Goal: Task Accomplishment & Management: Use online tool/utility

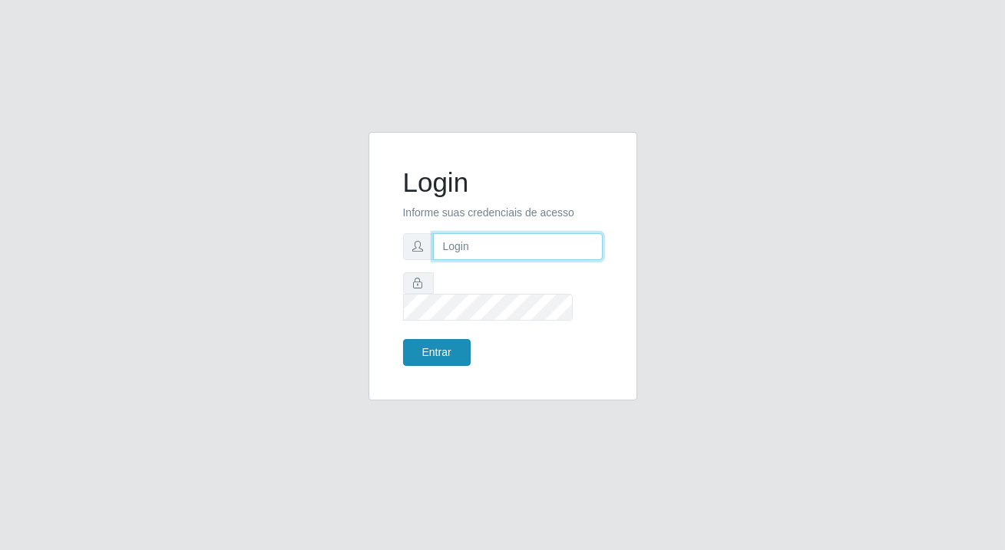
type input "[PERSON_NAME][EMAIL_ADDRESS][DOMAIN_NAME]"
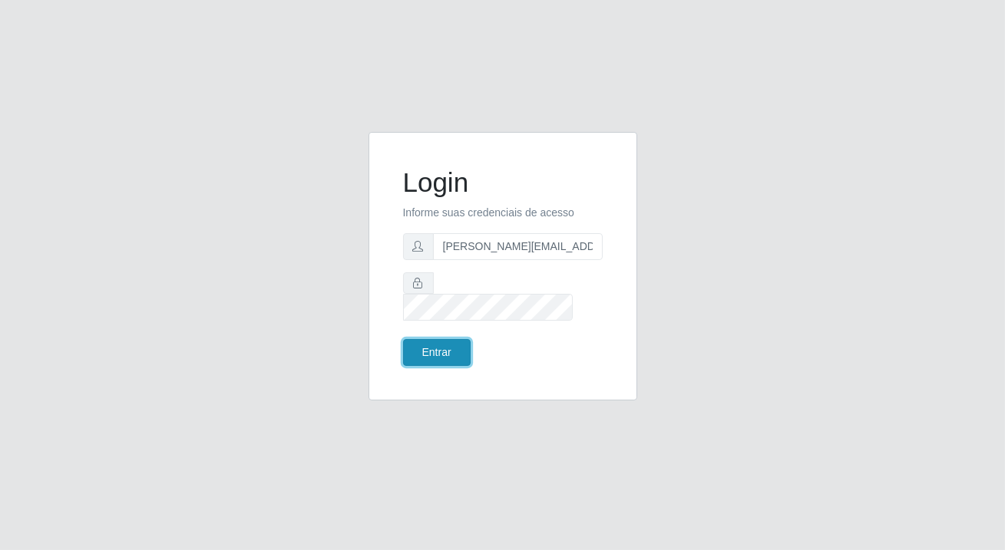
click at [457, 339] on button "Entrar" at bounding box center [437, 352] width 68 height 27
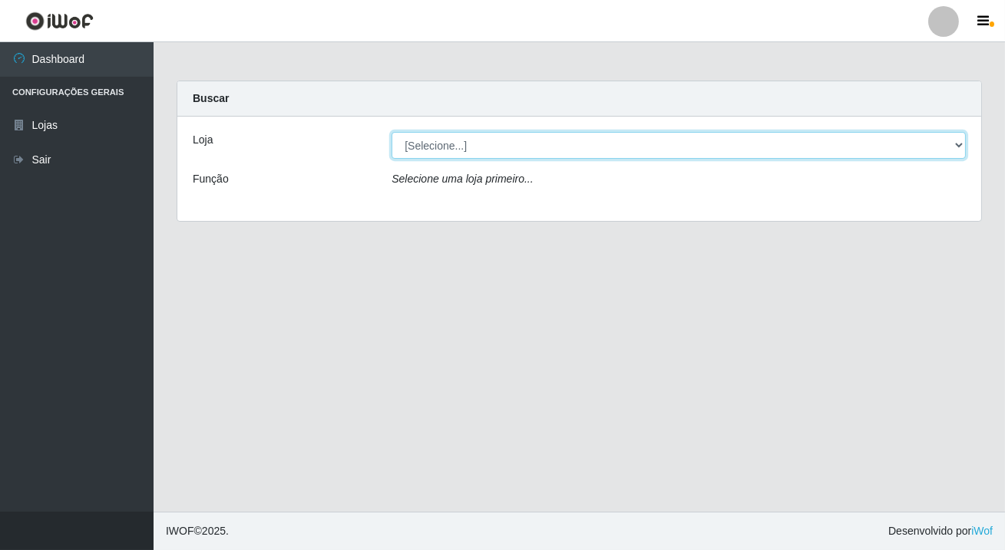
click at [957, 146] on select "[Selecione...] Rede Potiguar 2 - Macaíba" at bounding box center [678, 145] width 574 height 27
select select "101"
click at [391, 132] on select "[Selecione...] Rede Potiguar 2 - Macaíba" at bounding box center [678, 145] width 574 height 27
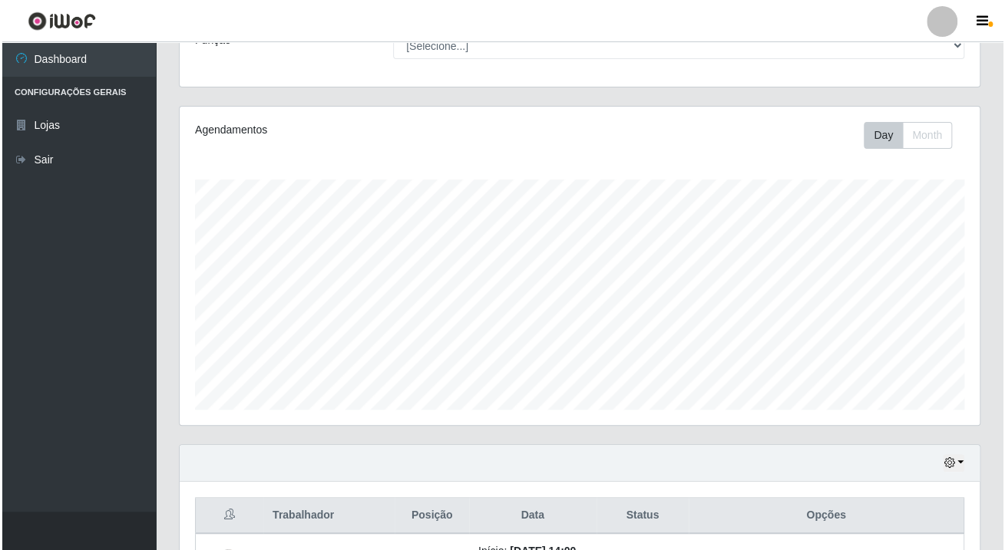
scroll to position [274, 0]
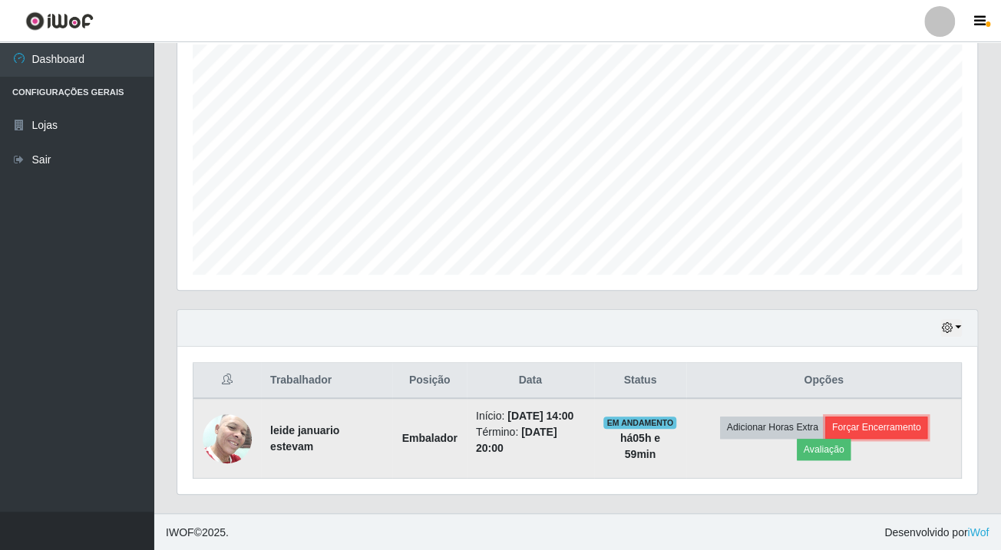
click at [881, 423] on button "Forçar Encerramento" at bounding box center [876, 427] width 103 height 21
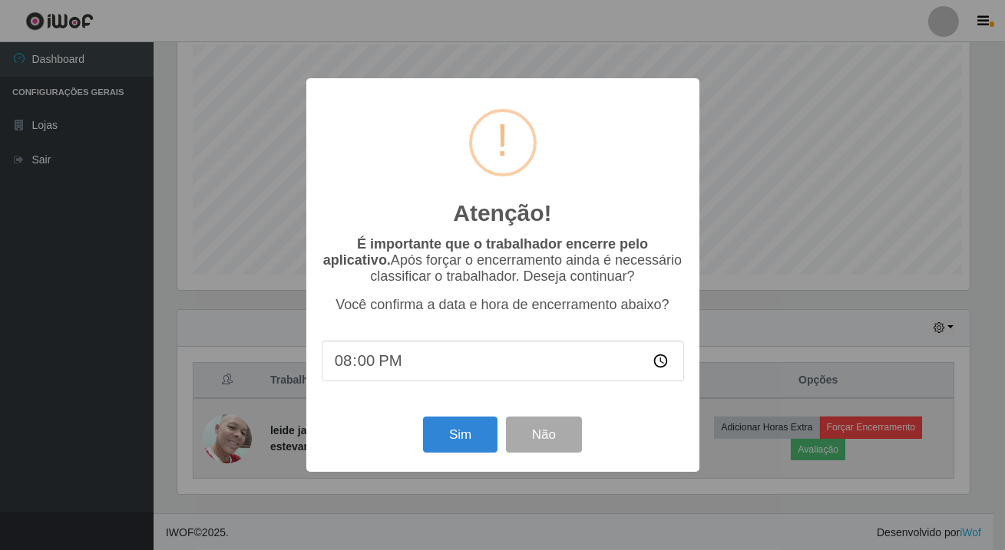
scroll to position [318, 791]
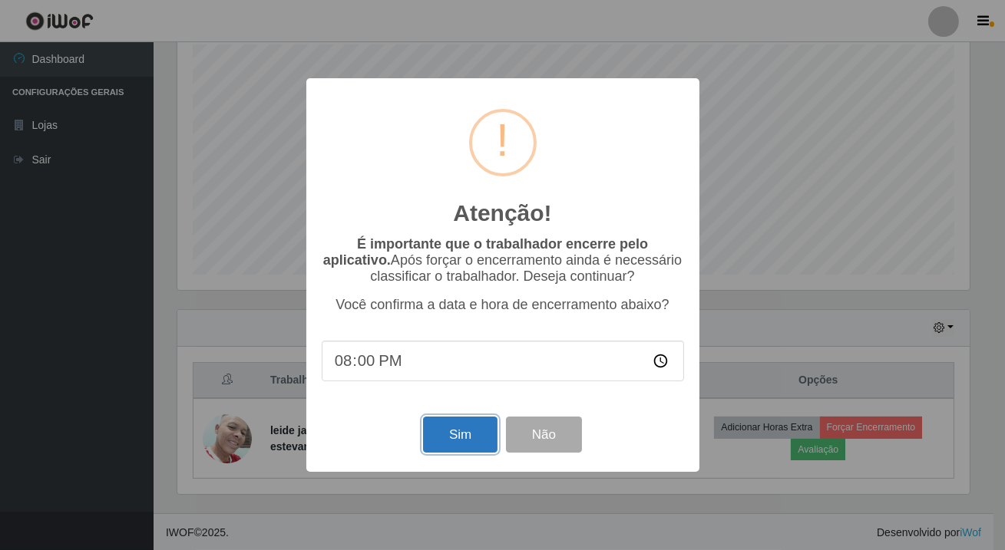
click at [438, 443] on button "Sim" at bounding box center [460, 435] width 74 height 36
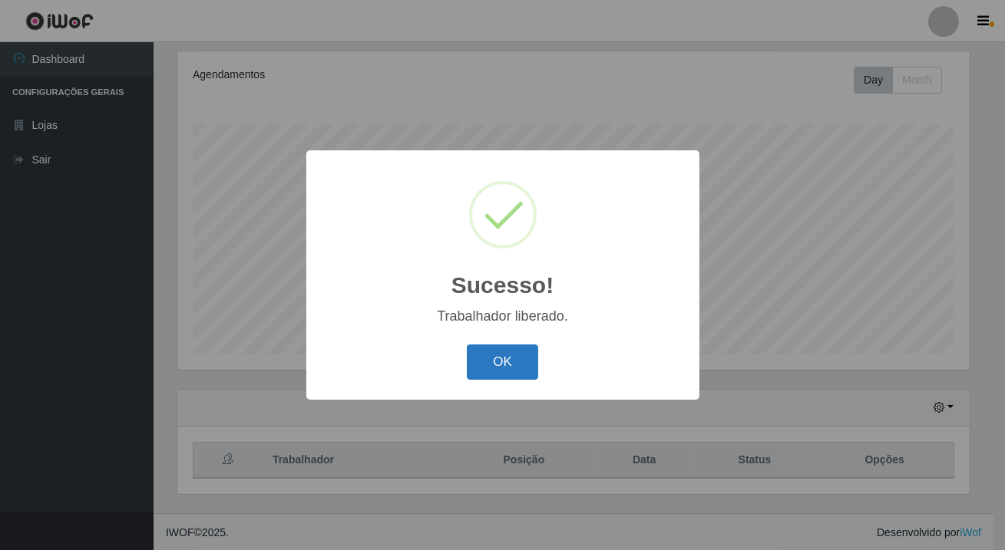
click at [524, 361] on button "OK" at bounding box center [502, 363] width 71 height 36
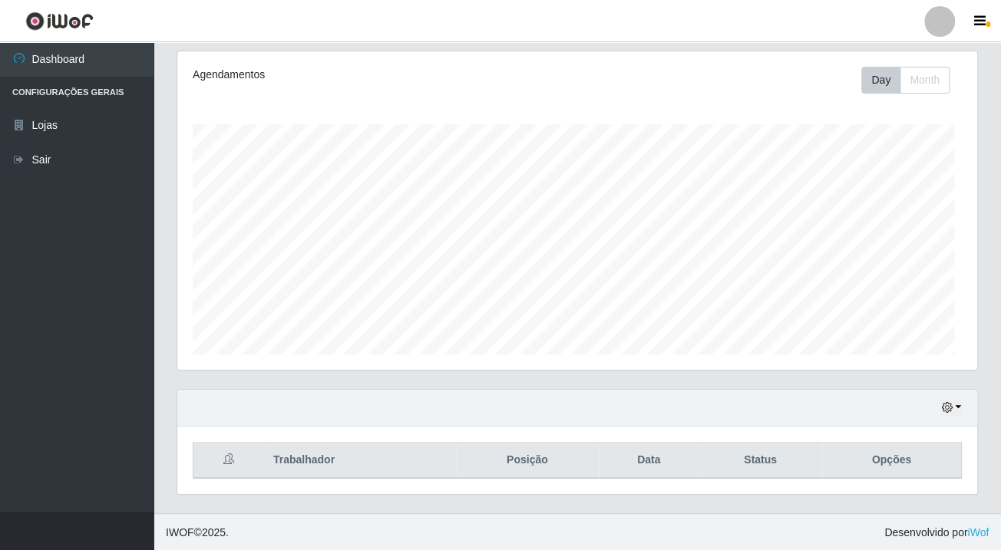
scroll to position [318, 799]
